Goal: Task Accomplishment & Management: Complete application form

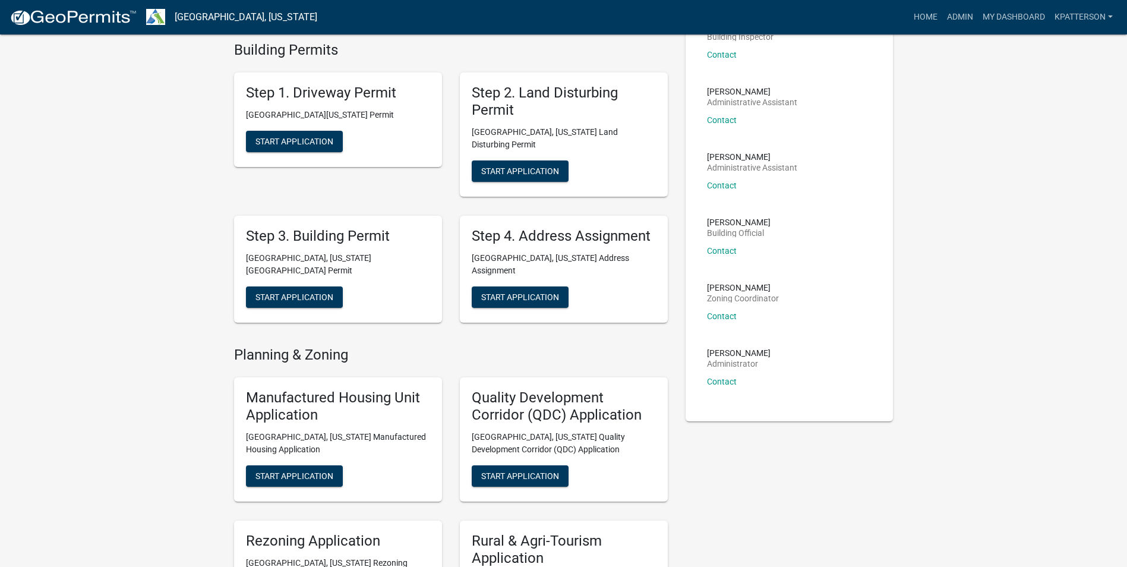
scroll to position [119, 0]
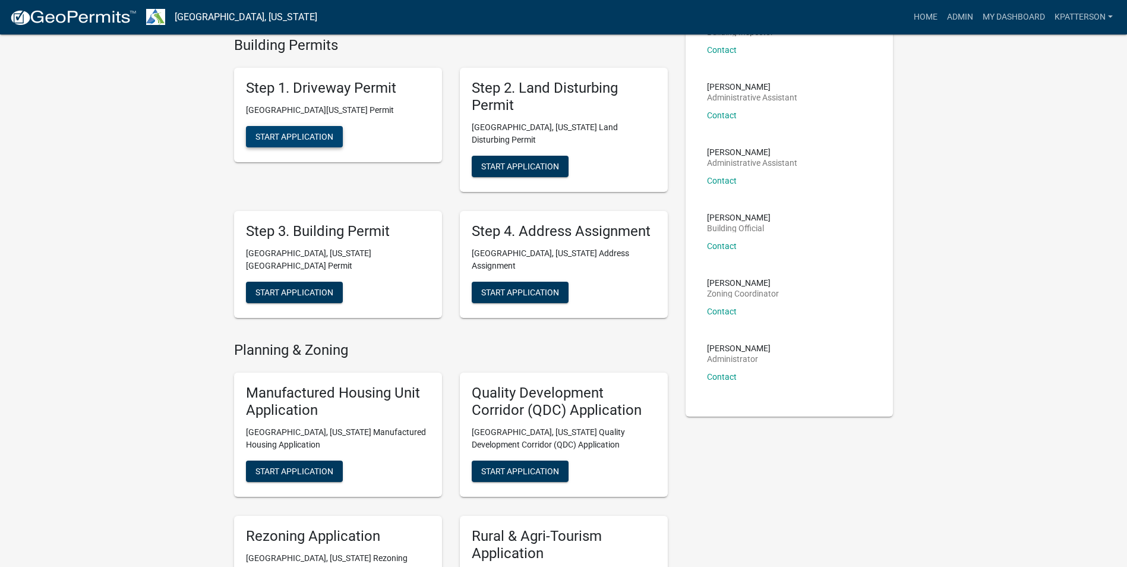
click at [300, 140] on span "Start Application" at bounding box center [294, 137] width 78 height 10
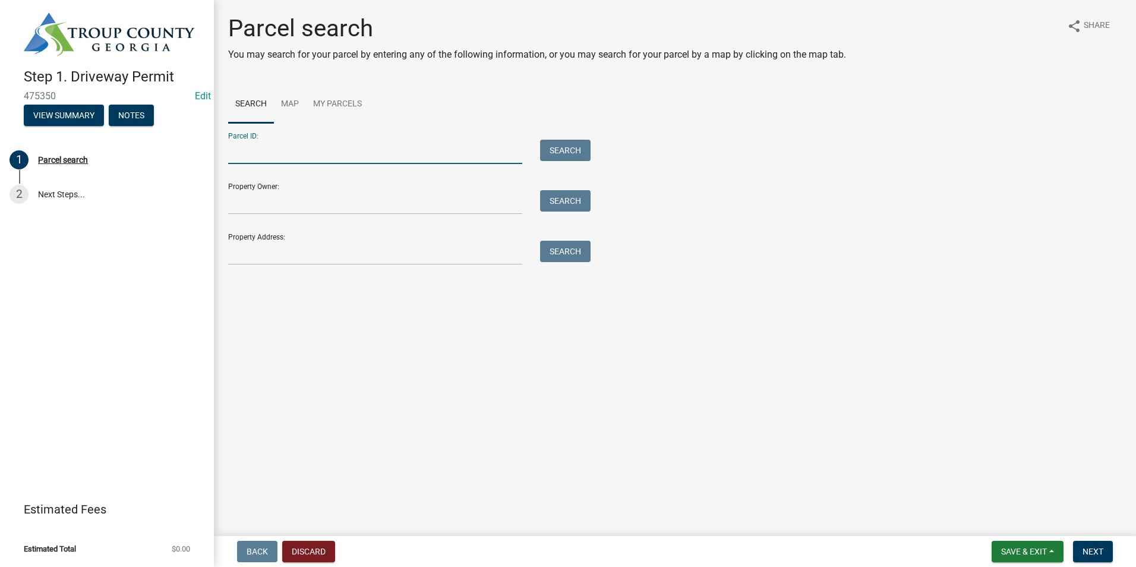
click at [298, 154] on input "Parcel ID:" at bounding box center [375, 152] width 294 height 24
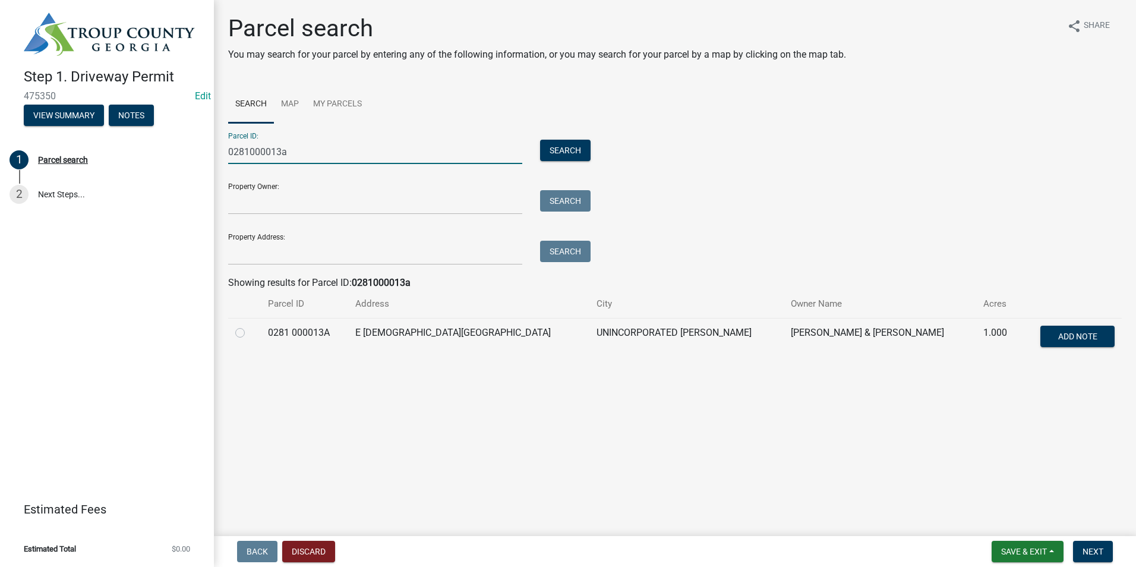
type input "0281000013a"
click at [249, 325] on label at bounding box center [249, 325] width 0 height 0
click at [249, 330] on 000013A "radio" at bounding box center [253, 329] width 8 height 8
radio 000013A "true"
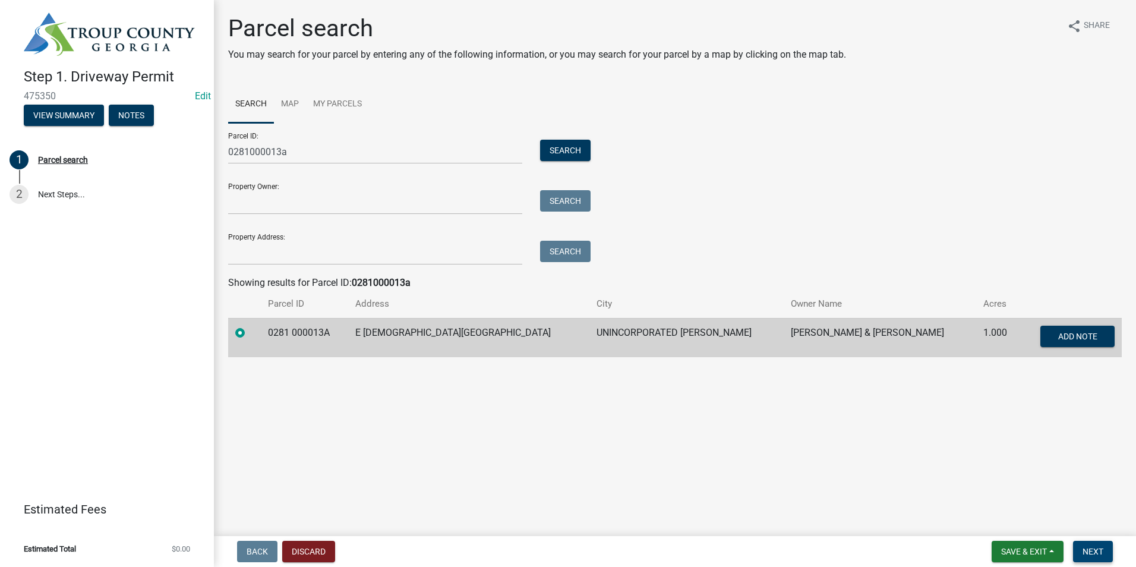
click at [1104, 561] on button "Next" at bounding box center [1093, 550] width 40 height 21
click at [1102, 551] on span "Next" at bounding box center [1092, 551] width 21 height 10
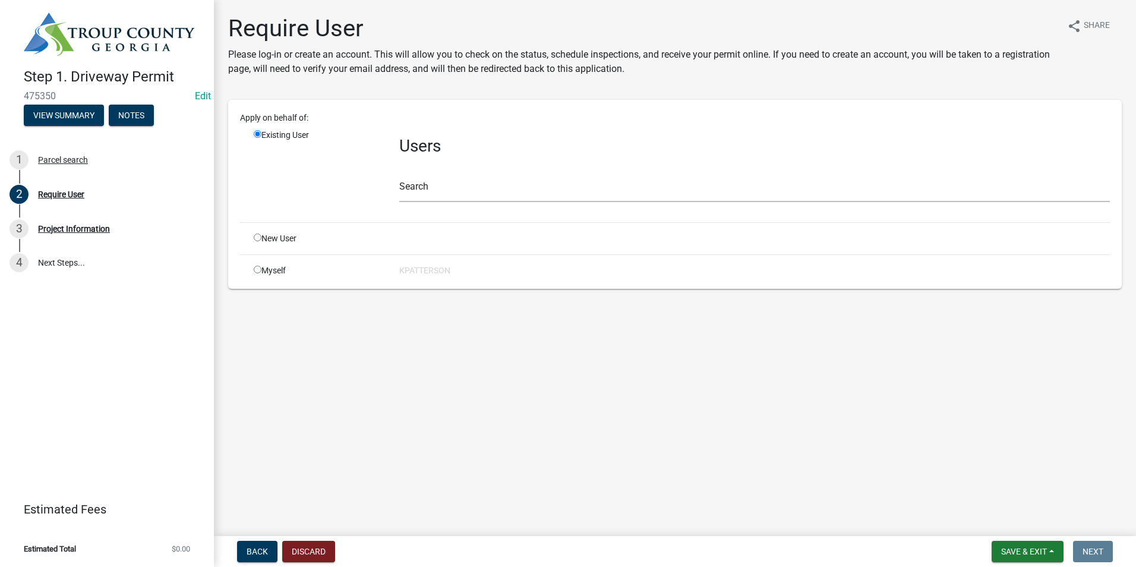
click at [258, 236] on input "radio" at bounding box center [258, 237] width 8 height 8
radio input "true"
radio input "false"
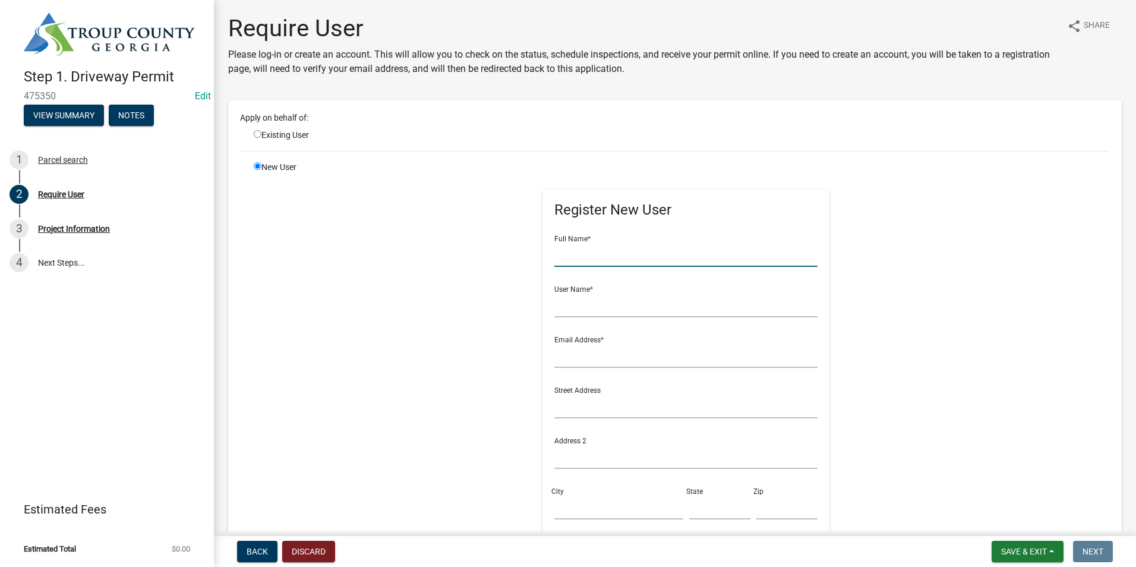
click at [575, 255] on input "text" at bounding box center [685, 254] width 263 height 24
type input "[PERSON_NAME]"
type input "lwallace"
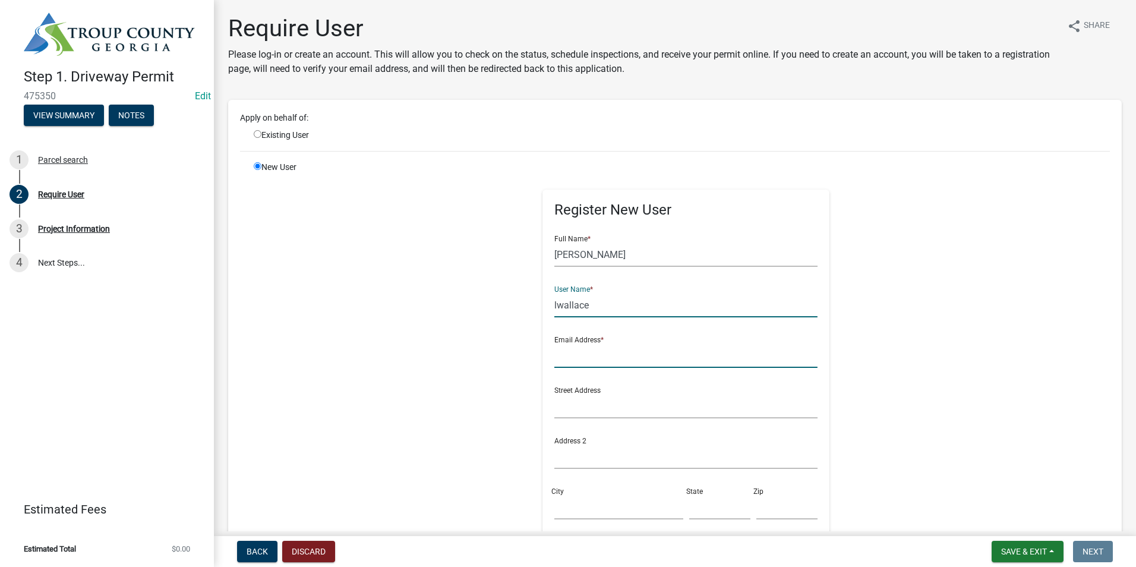
click at [577, 358] on input "text" at bounding box center [685, 355] width 263 height 24
type input "[PERSON_NAME][EMAIL_ADDRESS][PERSON_NAME][DOMAIN_NAME]"
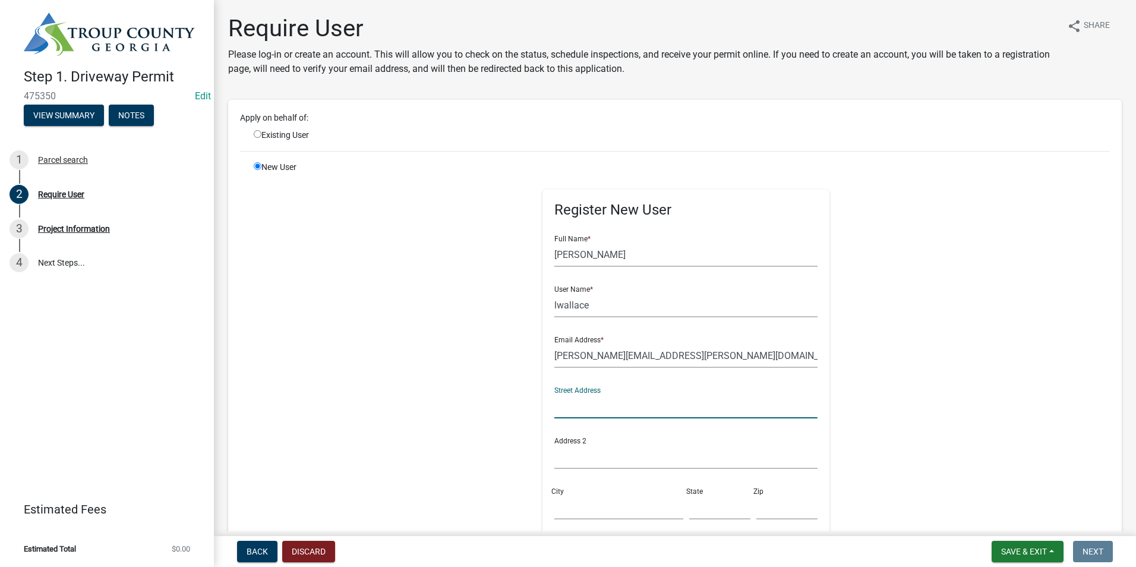
click at [603, 406] on input "text" at bounding box center [685, 406] width 263 height 24
type input "[STREET_ADDRESS][DEMOGRAPHIC_DATA]"
type input "LaGrange"
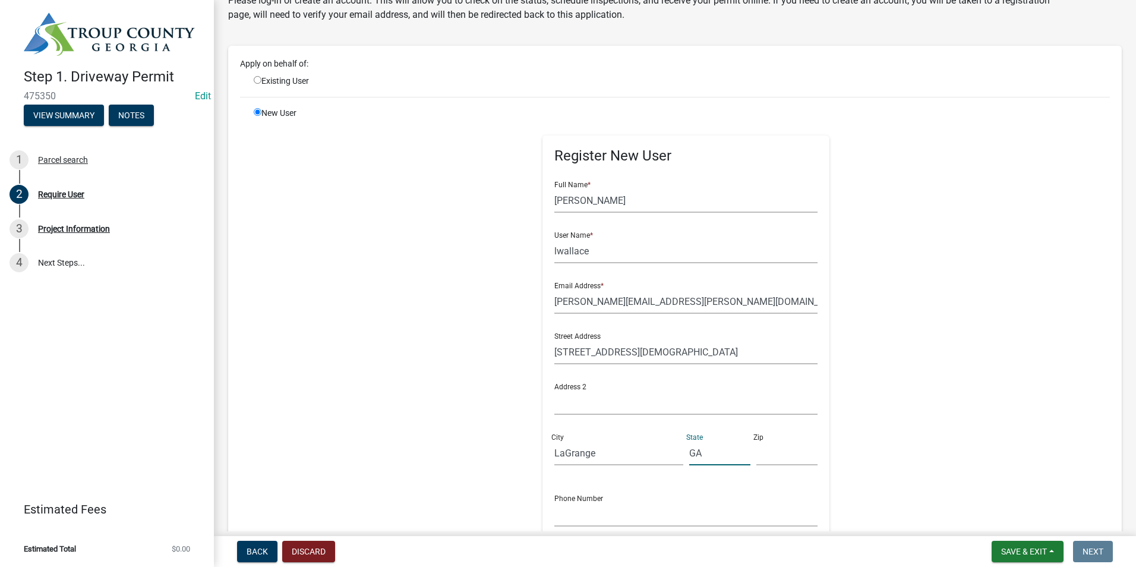
scroll to position [119, 0]
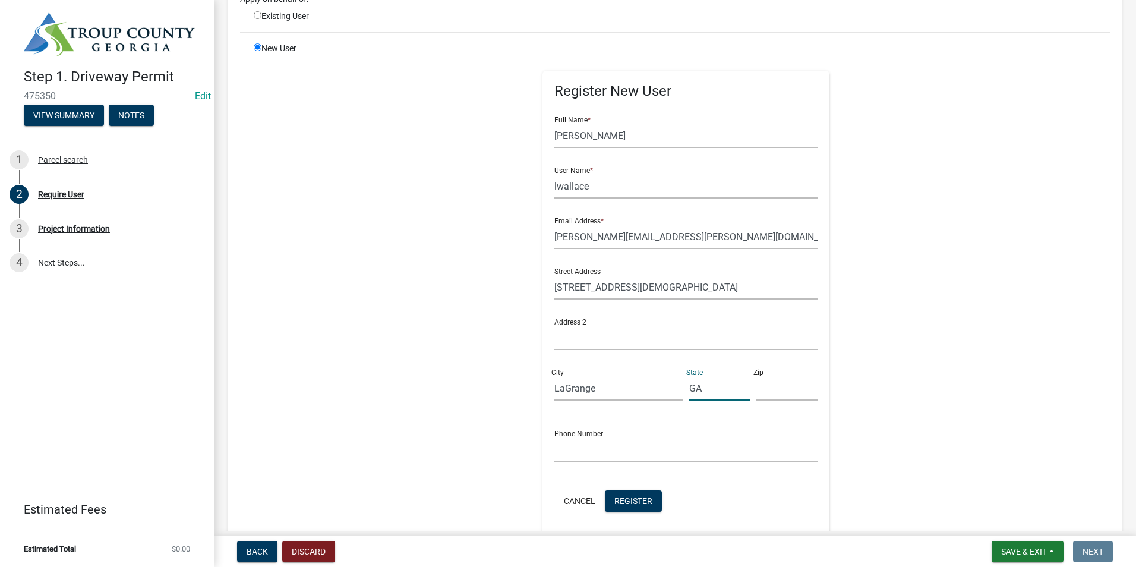
type input "GA"
click at [513, 361] on div "Register New User Full Name * [PERSON_NAME] User Name * lwallace Email Address …" at bounding box center [685, 309] width 609 height 535
click at [764, 390] on input "text" at bounding box center [786, 388] width 61 height 24
type input "30241"
click at [596, 450] on input "text" at bounding box center [685, 449] width 263 height 24
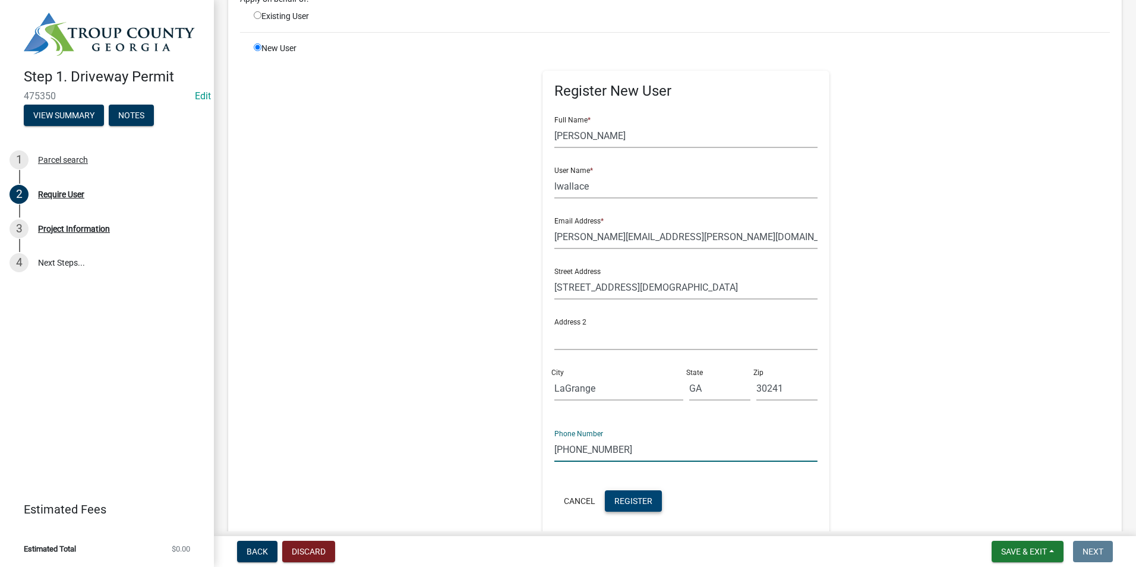
type input "[PHONE_NUMBER]"
click at [621, 499] on span "Register" at bounding box center [633, 500] width 38 height 10
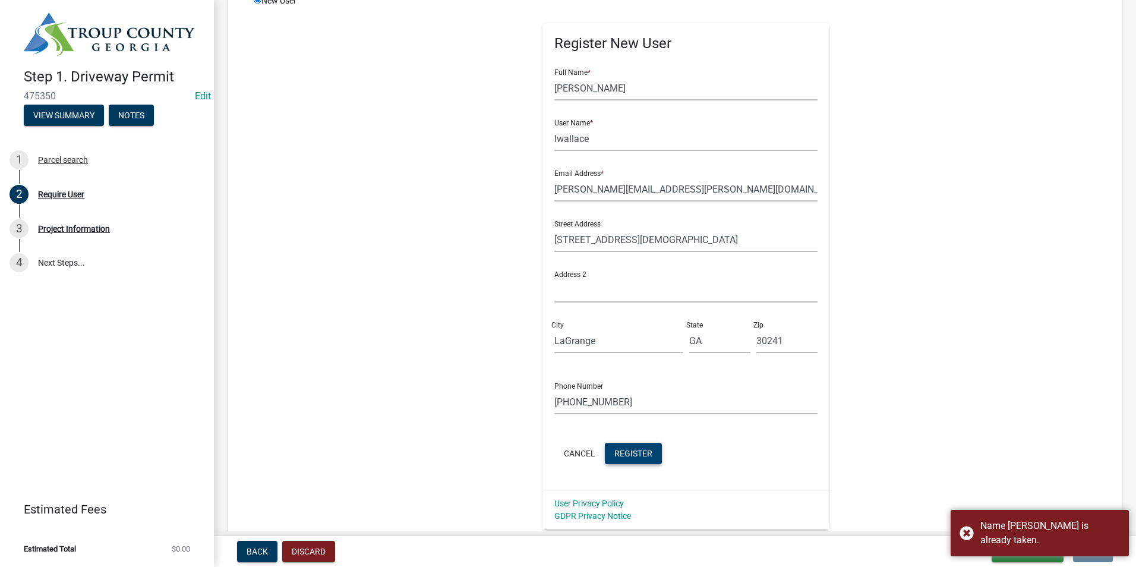
scroll to position [238, 0]
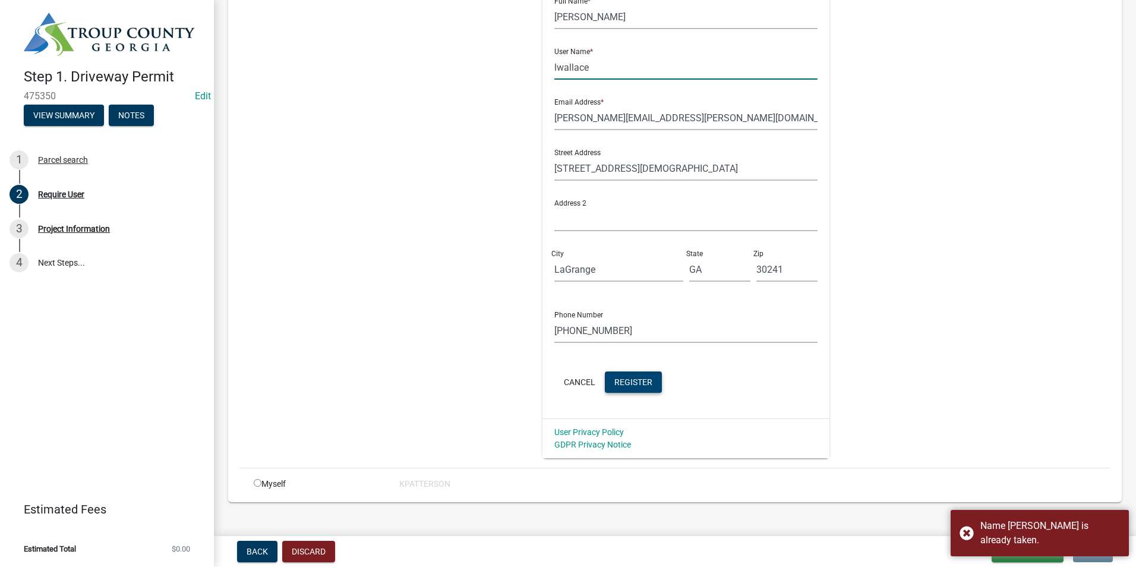
click at [587, 69] on input "lwallace" at bounding box center [685, 67] width 263 height 24
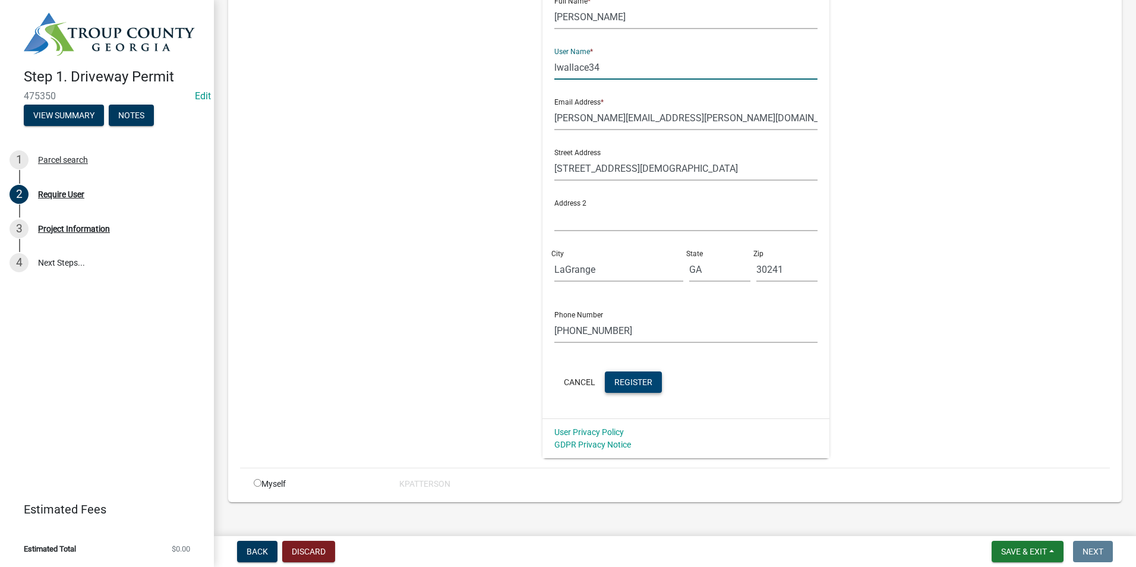
type input "lwallace34"
click at [615, 381] on span "Register" at bounding box center [633, 382] width 38 height 10
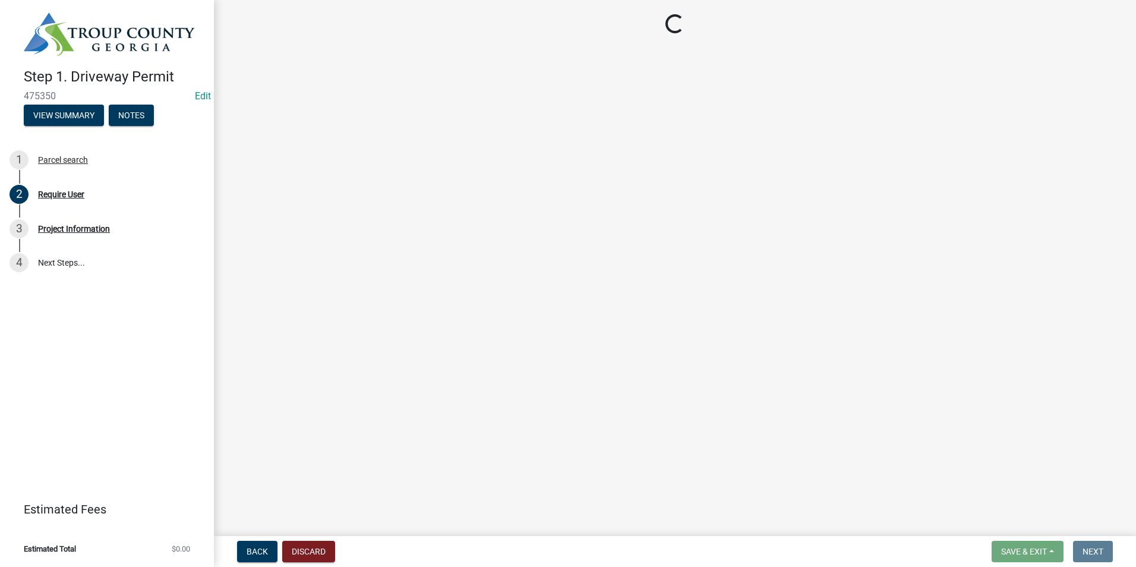
scroll to position [0, 0]
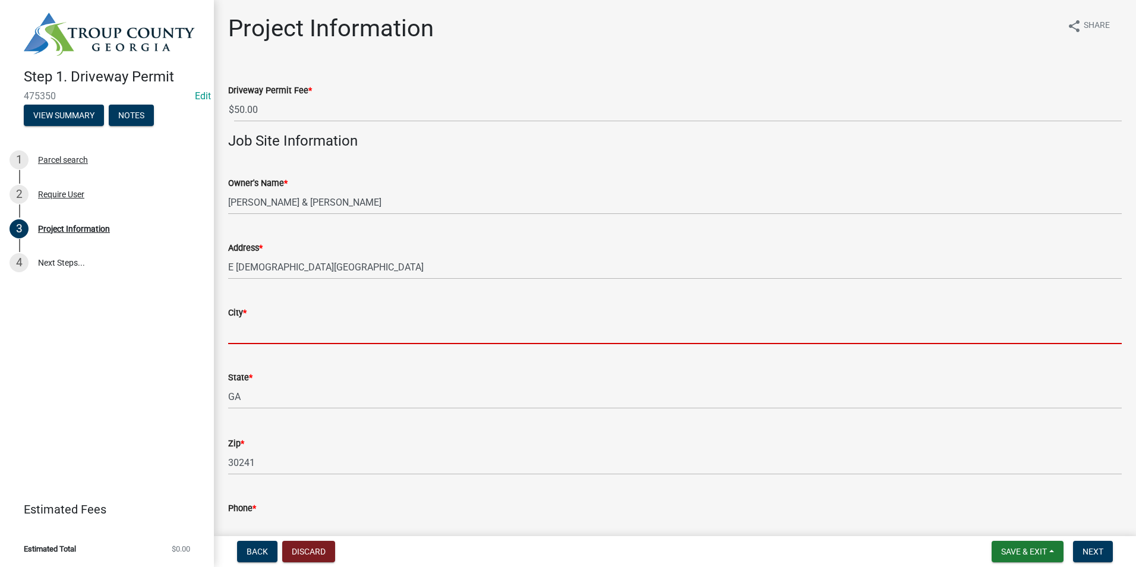
drag, startPoint x: 330, startPoint y: 337, endPoint x: 304, endPoint y: 334, distance: 26.3
click at [330, 337] on input "City *" at bounding box center [674, 332] width 893 height 24
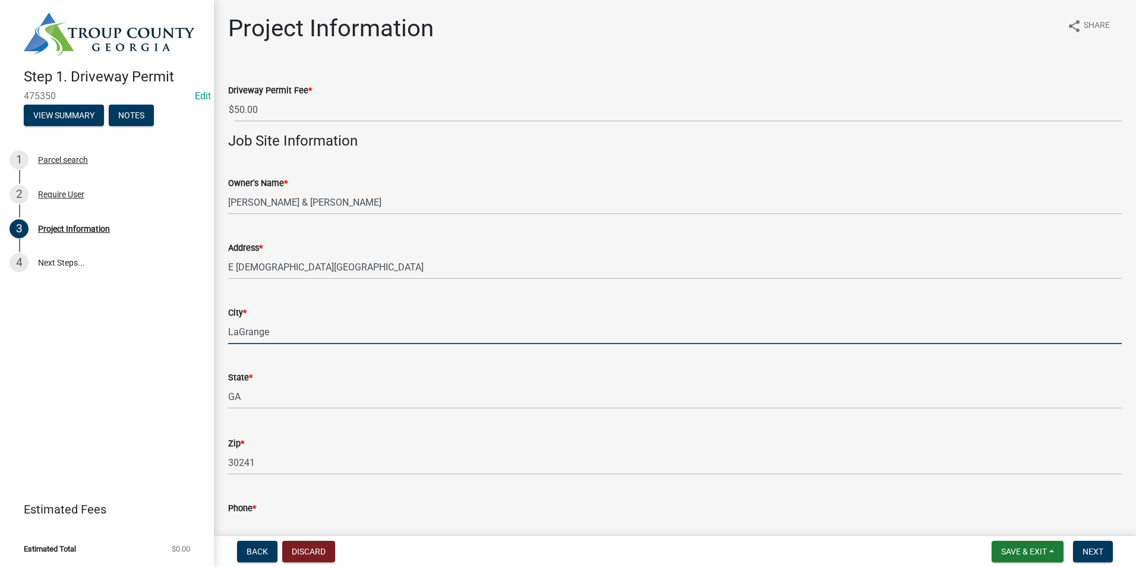
type input "LaGrange"
click at [400, 289] on div "City * LaGrange" at bounding box center [674, 316] width 893 height 55
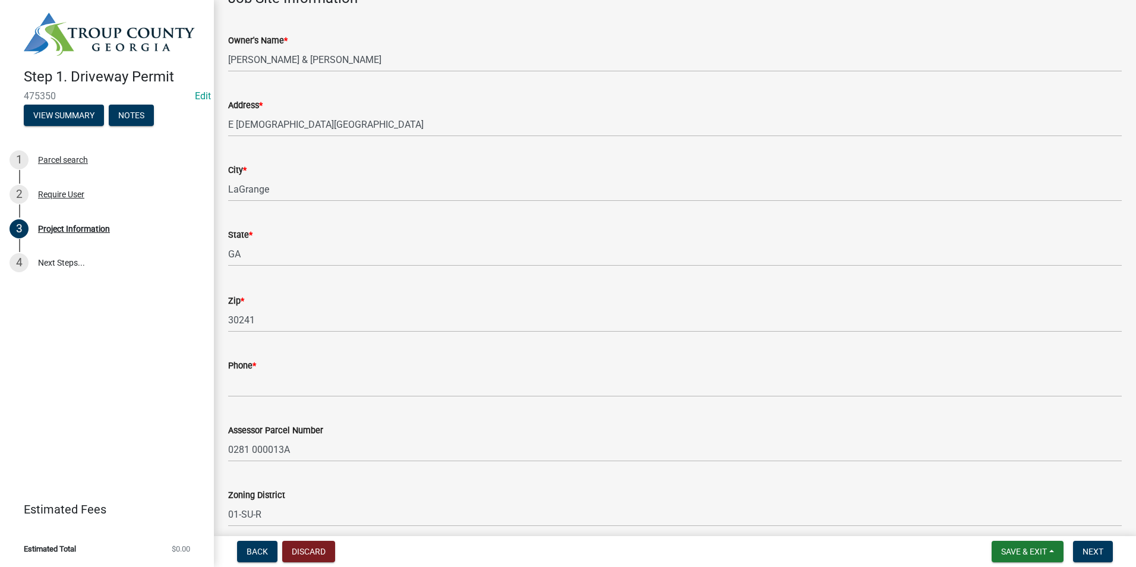
scroll to position [178, 0]
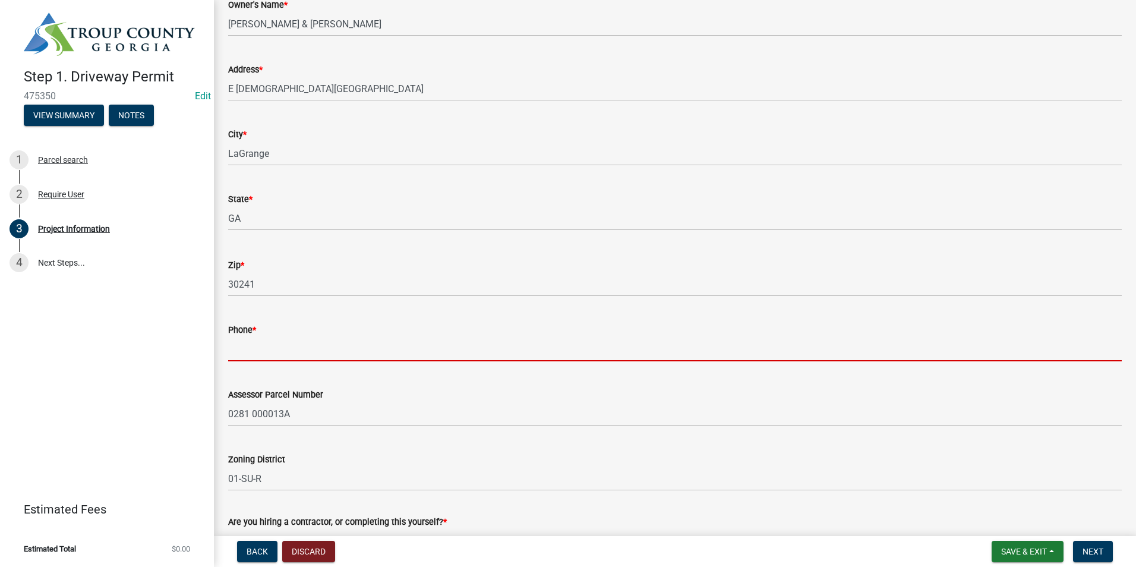
click at [246, 350] on input "Phone *" at bounding box center [674, 349] width 893 height 24
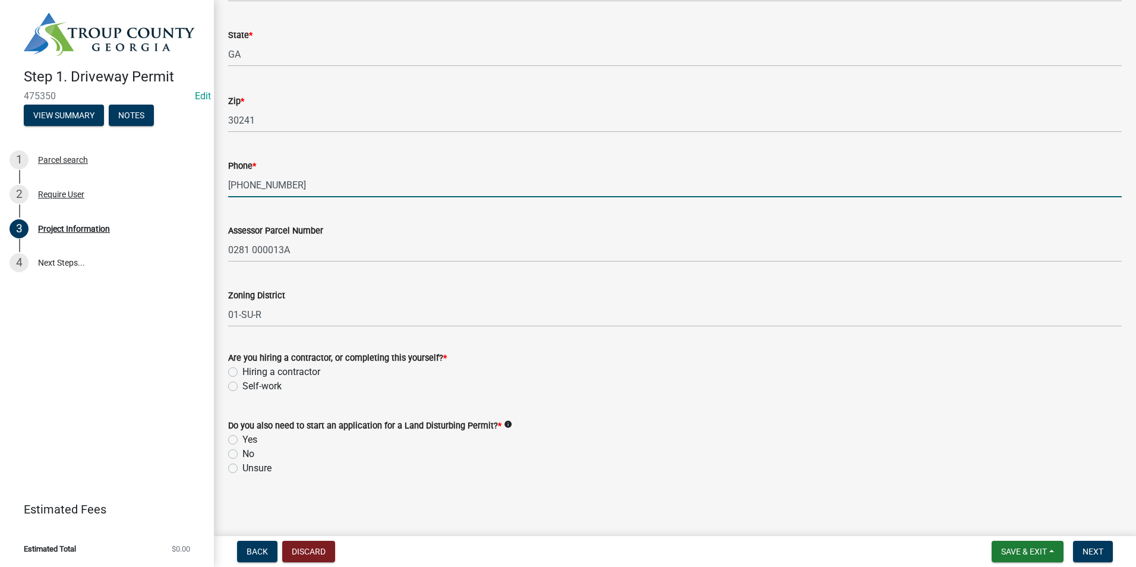
scroll to position [343, 0]
type input "[PHONE_NUMBER]"
click at [242, 382] on label "Self-work" at bounding box center [261, 385] width 39 height 14
click at [242, 382] on input "Self-work" at bounding box center [246, 382] width 8 height 8
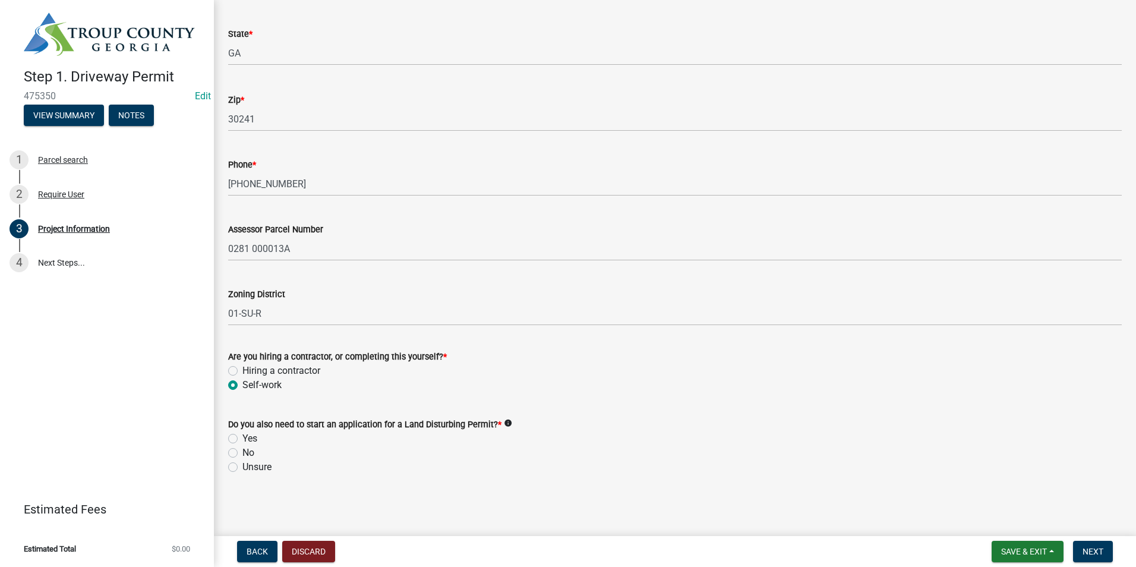
radio input "true"
click at [242, 453] on label "No" at bounding box center [248, 452] width 12 height 14
click at [242, 453] on input "No" at bounding box center [246, 449] width 8 height 8
radio input "true"
click at [1093, 544] on button "Next" at bounding box center [1093, 550] width 40 height 21
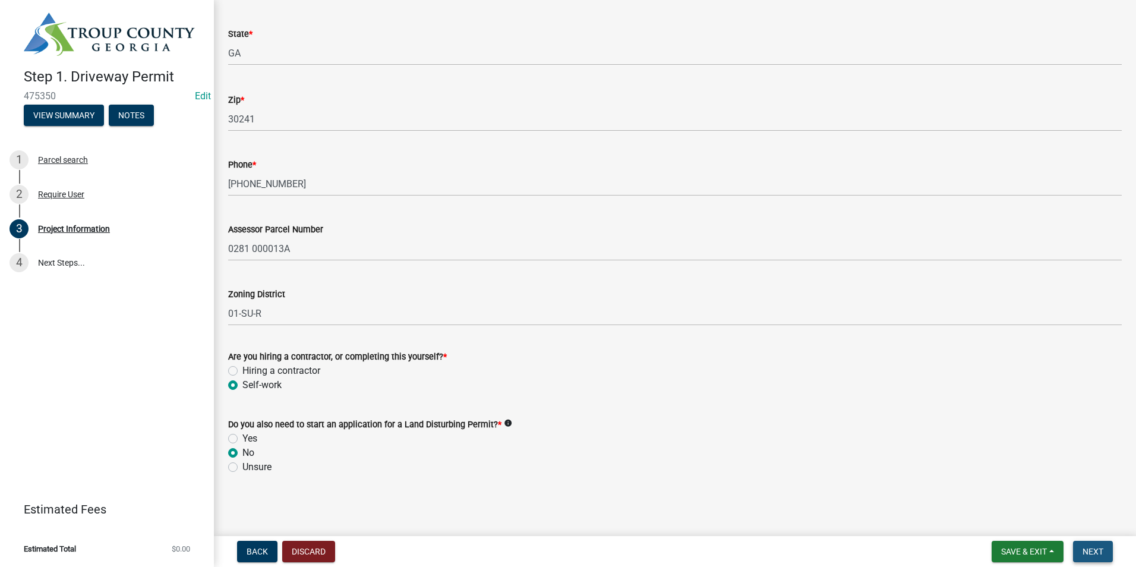
scroll to position [0, 0]
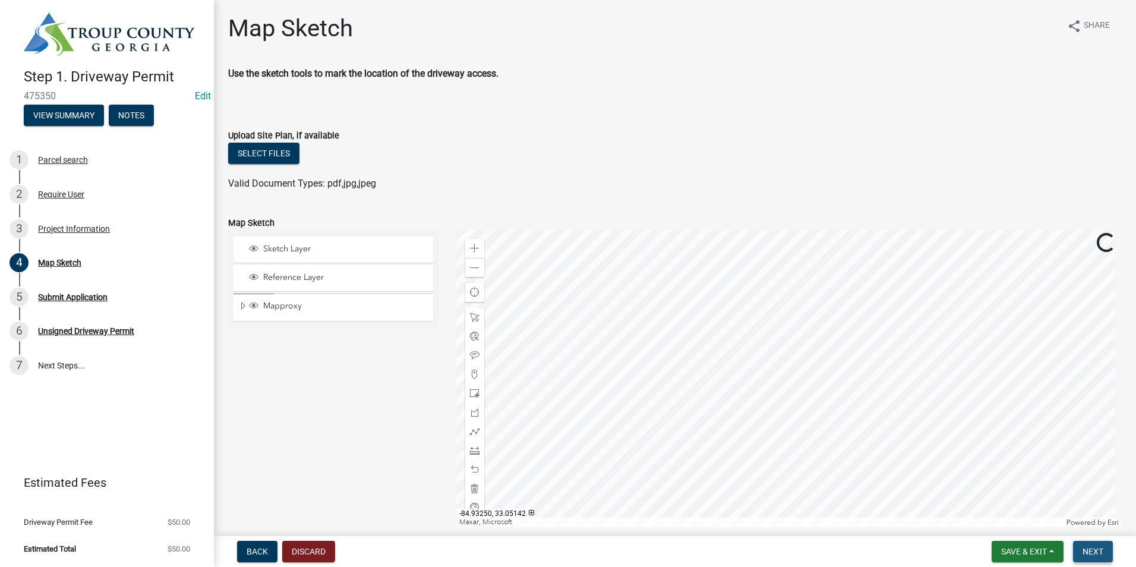
click at [1079, 552] on button "Next" at bounding box center [1093, 550] width 40 height 21
click at [1085, 554] on span "Next" at bounding box center [1092, 551] width 21 height 10
click at [1086, 553] on span "Next" at bounding box center [1092, 551] width 21 height 10
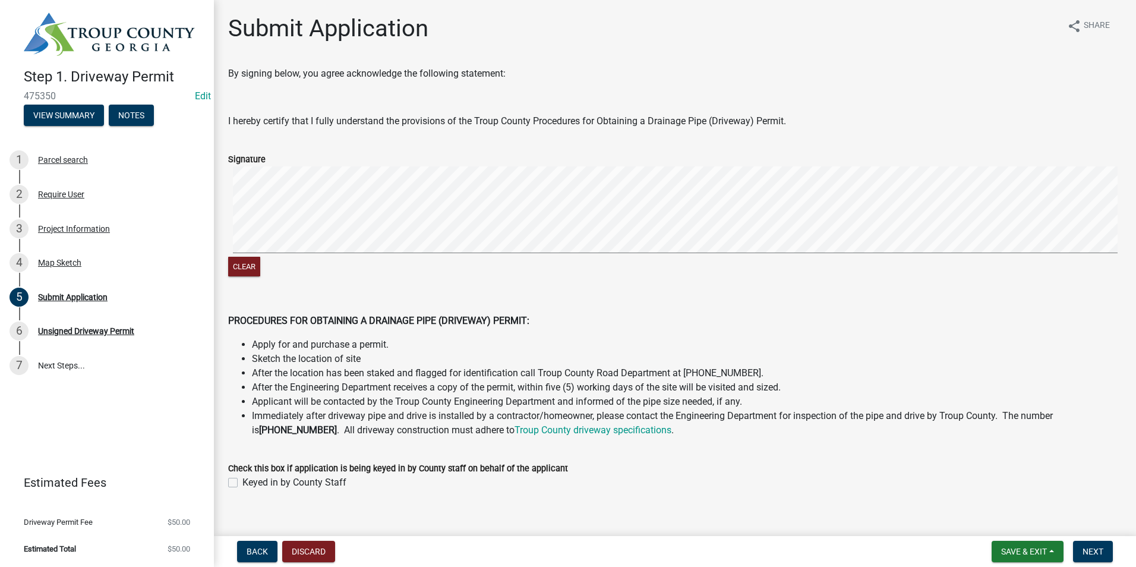
click at [242, 480] on label "Keyed in by County Staff" at bounding box center [294, 482] width 104 height 14
click at [242, 480] on input "Keyed in by County Staff" at bounding box center [246, 479] width 8 height 8
checkbox input "true"
click at [1099, 556] on span "Next" at bounding box center [1092, 551] width 21 height 10
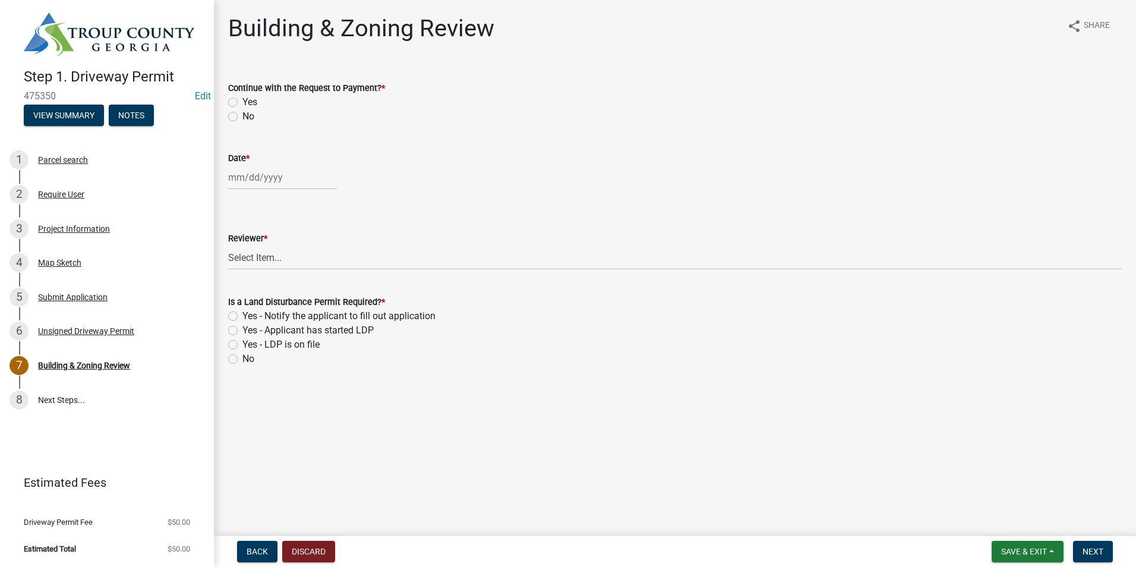
click at [242, 100] on label "Yes" at bounding box center [249, 102] width 15 height 14
click at [242, 100] on input "Yes" at bounding box center [246, 99] width 8 height 8
radio input "true"
click at [251, 172] on div at bounding box center [282, 177] width 109 height 24
select select "9"
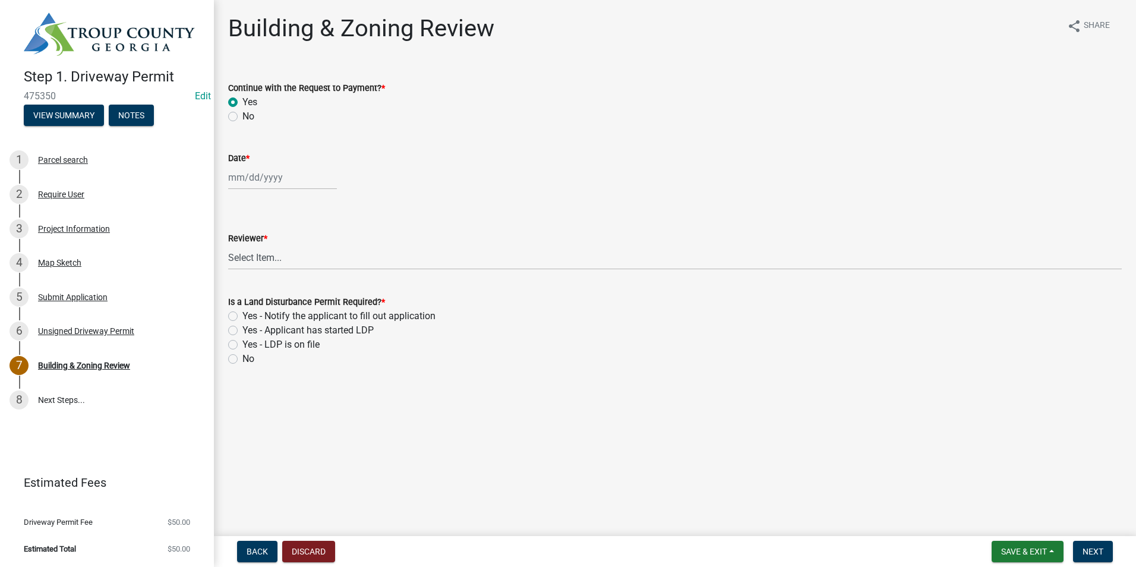
select select "2025"
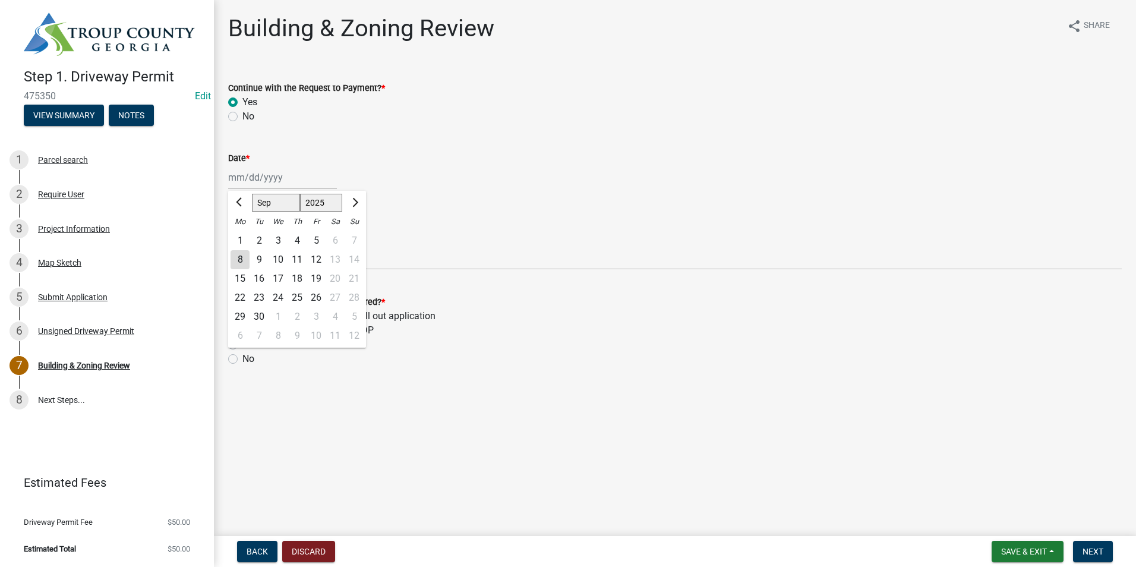
click at [235, 254] on div "8" at bounding box center [239, 259] width 19 height 19
type input "[DATE]"
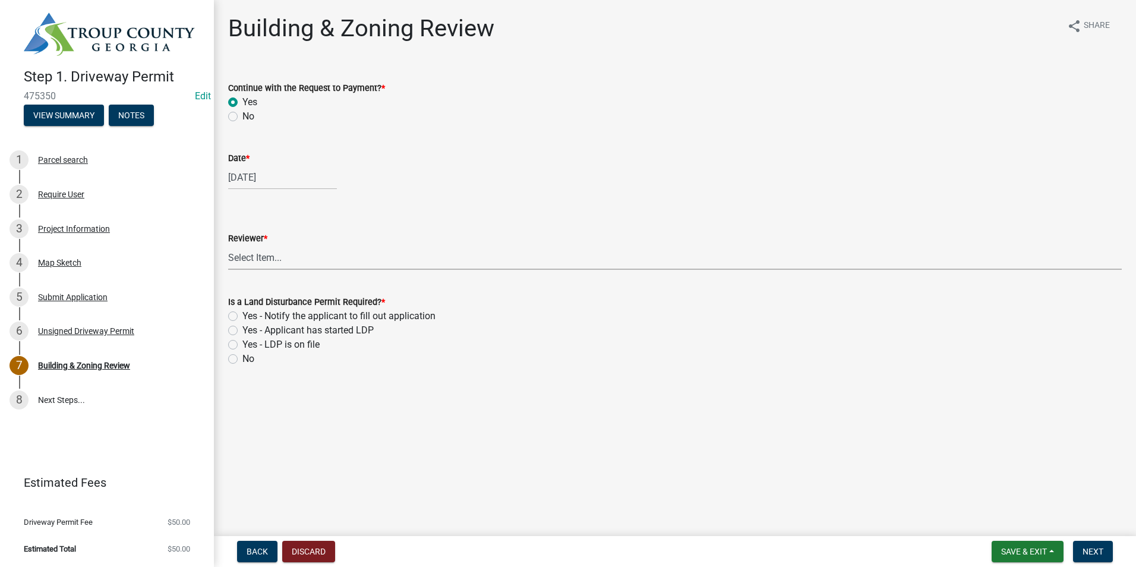
click at [257, 257] on select "Select Item... [PERSON_NAME] [PERSON_NAME] [PERSON_NAME] [PERSON_NAME]" at bounding box center [674, 257] width 893 height 24
click at [228, 245] on select "Select Item... [PERSON_NAME] [PERSON_NAME] [PERSON_NAME] [PERSON_NAME]" at bounding box center [674, 257] width 893 height 24
select select "2b86b0c4-e8a1-45ee-90a7-b8d4cb5b2682"
click at [242, 360] on label "No" at bounding box center [248, 359] width 12 height 14
click at [242, 359] on input "No" at bounding box center [246, 356] width 8 height 8
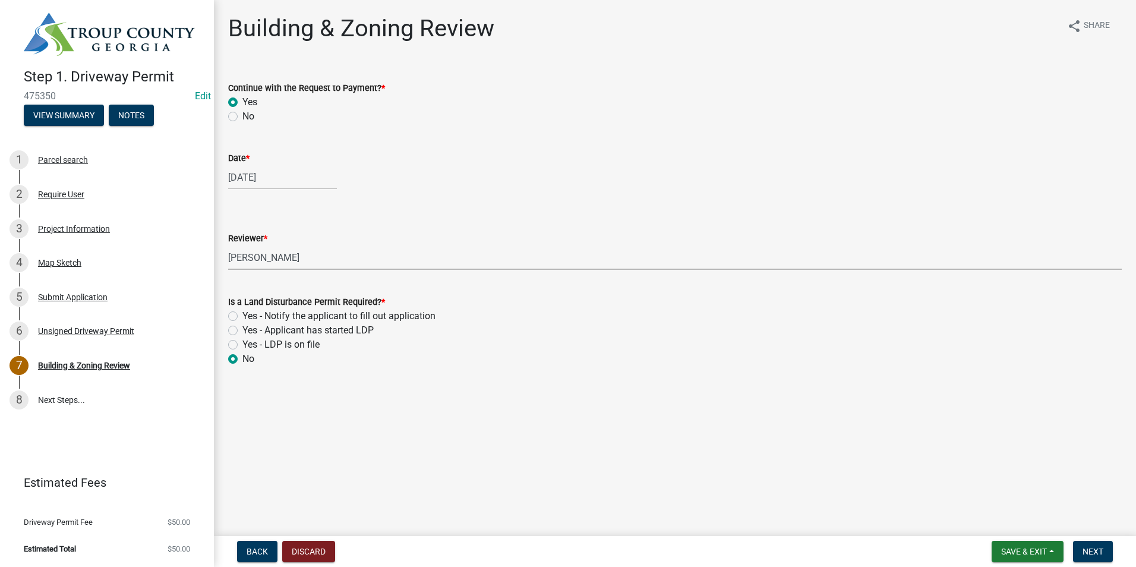
radio input "true"
click at [1083, 553] on span "Next" at bounding box center [1092, 551] width 21 height 10
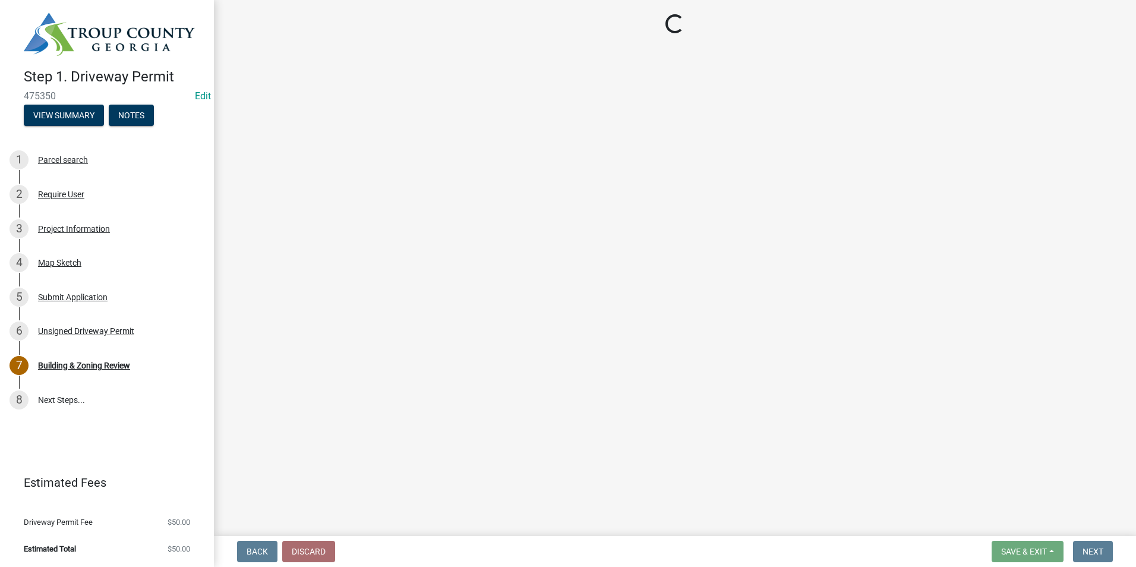
select select "3: 3"
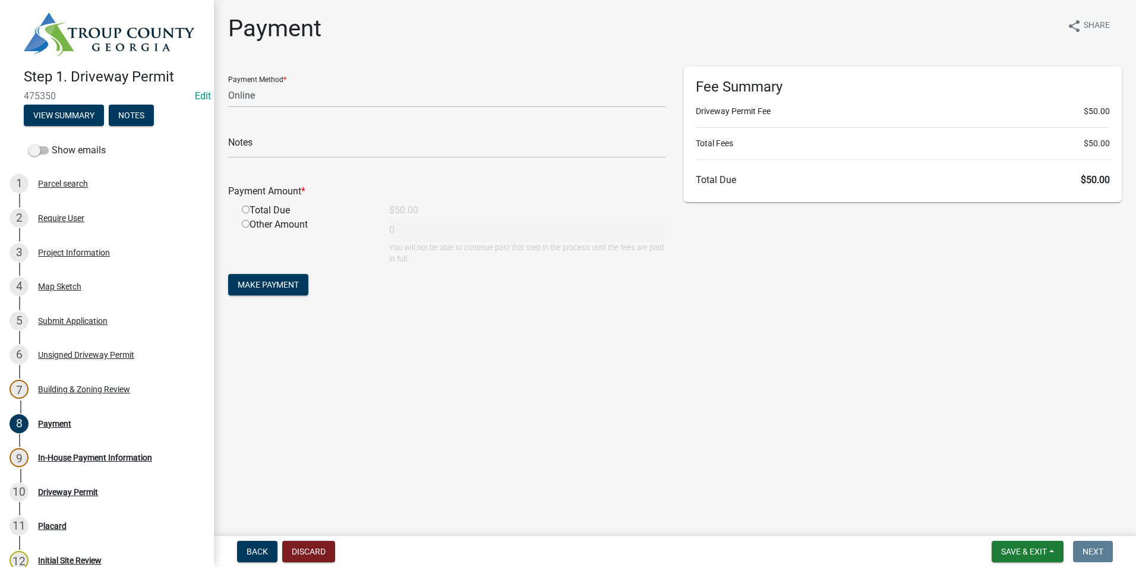
click at [241, 207] on div "Total Due" at bounding box center [306, 210] width 147 height 14
click at [246, 207] on input "radio" at bounding box center [246, 209] width 8 height 8
radio input "true"
type input "50"
click at [251, 271] on form "Payment Method * Credit Card POS Check Cash Online Notes Payment Amount * Total…" at bounding box center [447, 183] width 438 height 232
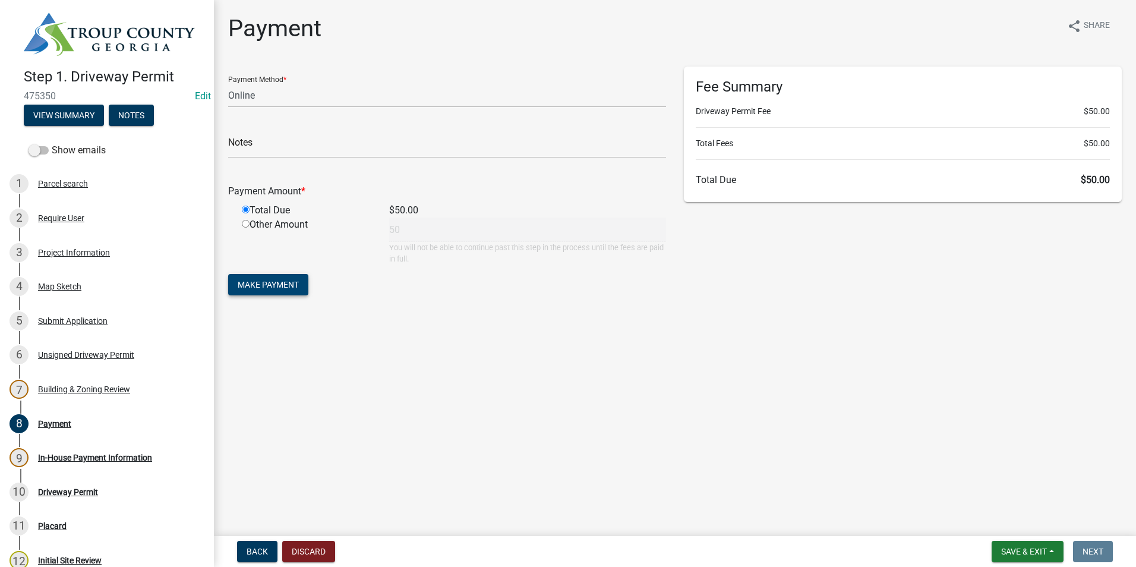
click at [251, 280] on span "Make Payment" at bounding box center [268, 285] width 61 height 10
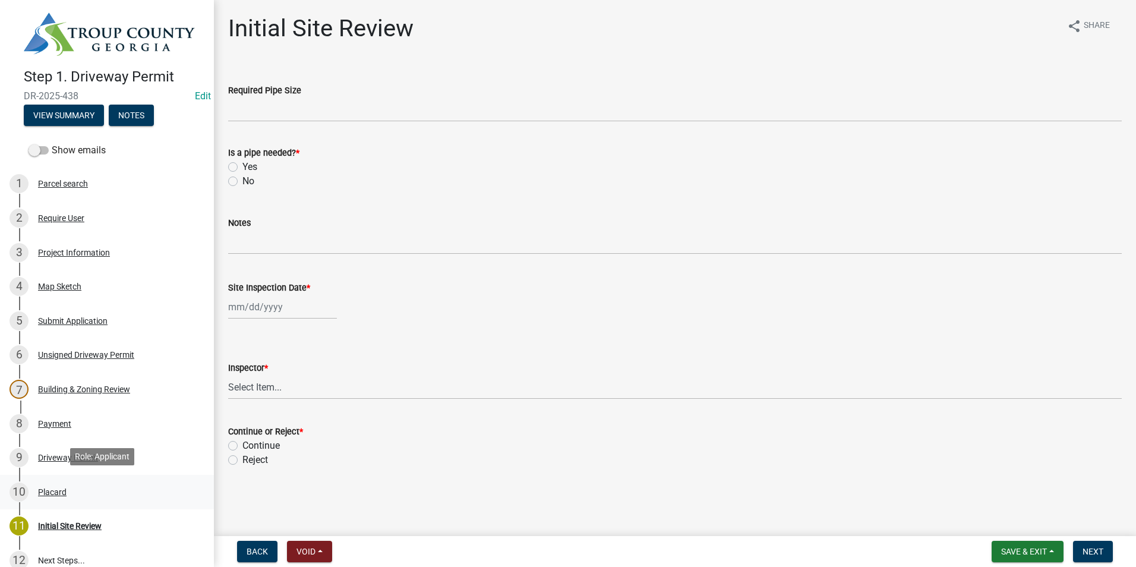
click at [140, 480] on link "10 Placard" at bounding box center [107, 492] width 214 height 34
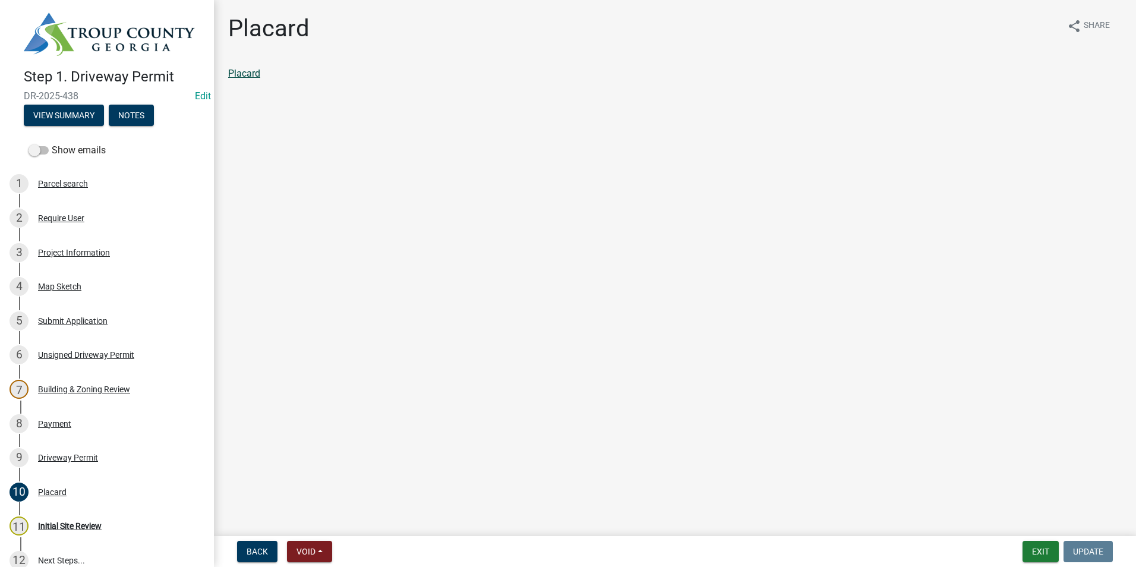
click at [257, 74] on link "Placard" at bounding box center [244, 73] width 32 height 11
click at [80, 476] on link "10 Placard" at bounding box center [107, 492] width 214 height 34
click at [81, 448] on div "9 Driveway Permit" at bounding box center [102, 457] width 185 height 19
drag, startPoint x: 81, startPoint y: 448, endPoint x: 70, endPoint y: 415, distance: 34.9
click at [70, 415] on div "8 Payment" at bounding box center [102, 423] width 185 height 19
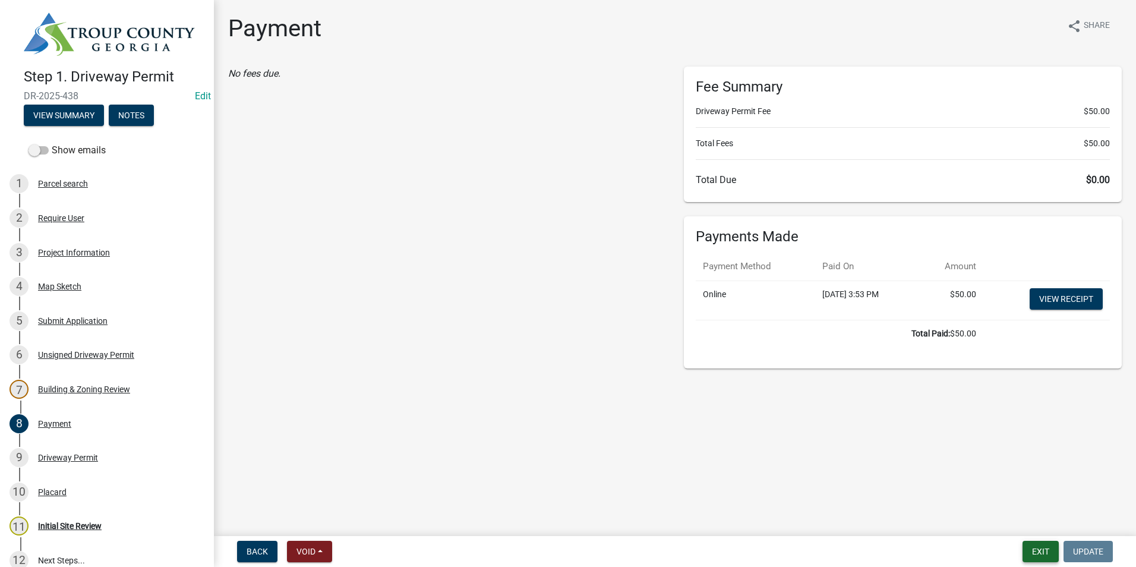
click at [1041, 552] on button "Exit" at bounding box center [1040, 550] width 36 height 21
